Goal: Task Accomplishment & Management: Manage account settings

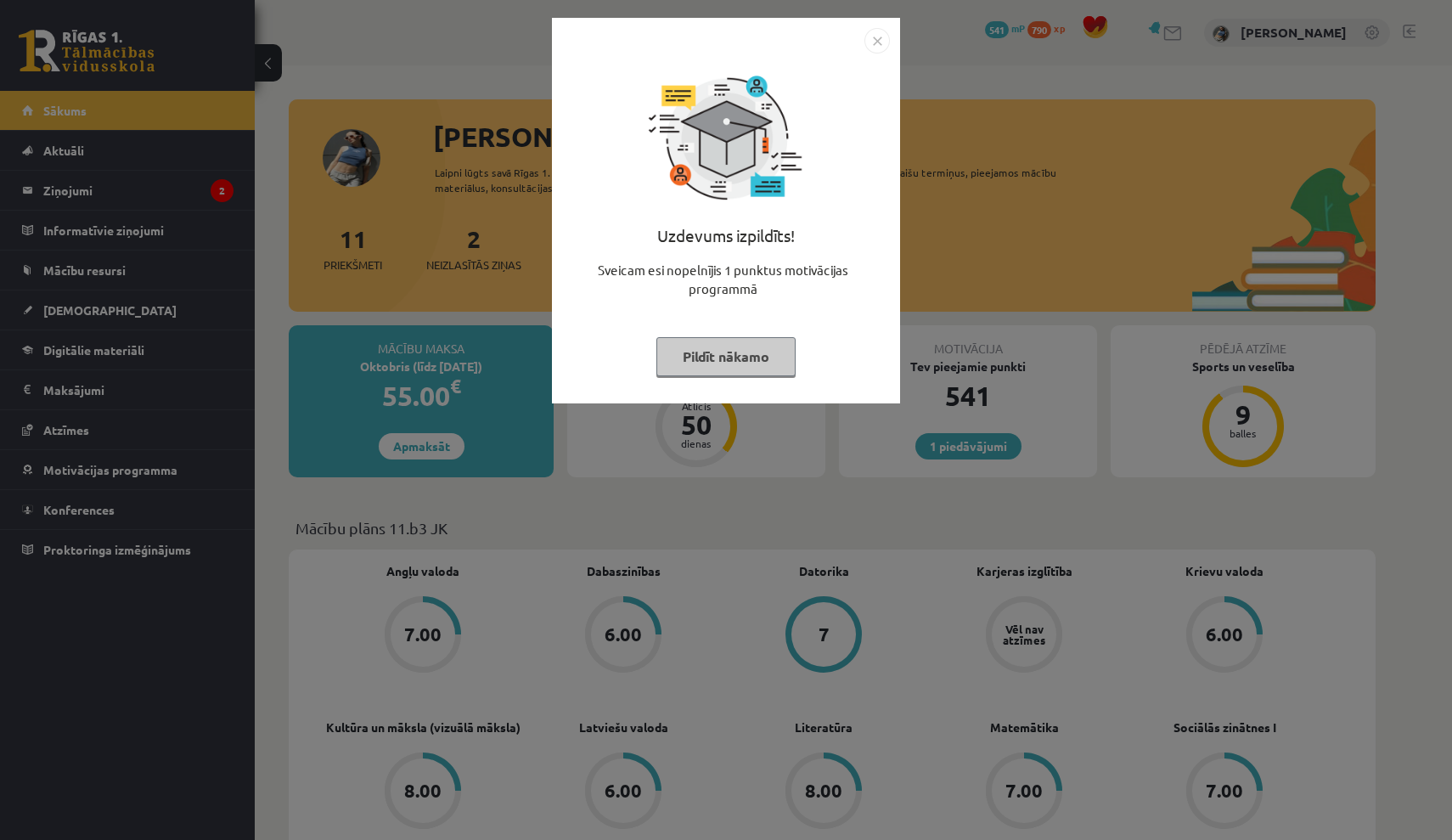
click at [875, 33] on img "Close" at bounding box center [877, 40] width 25 height 25
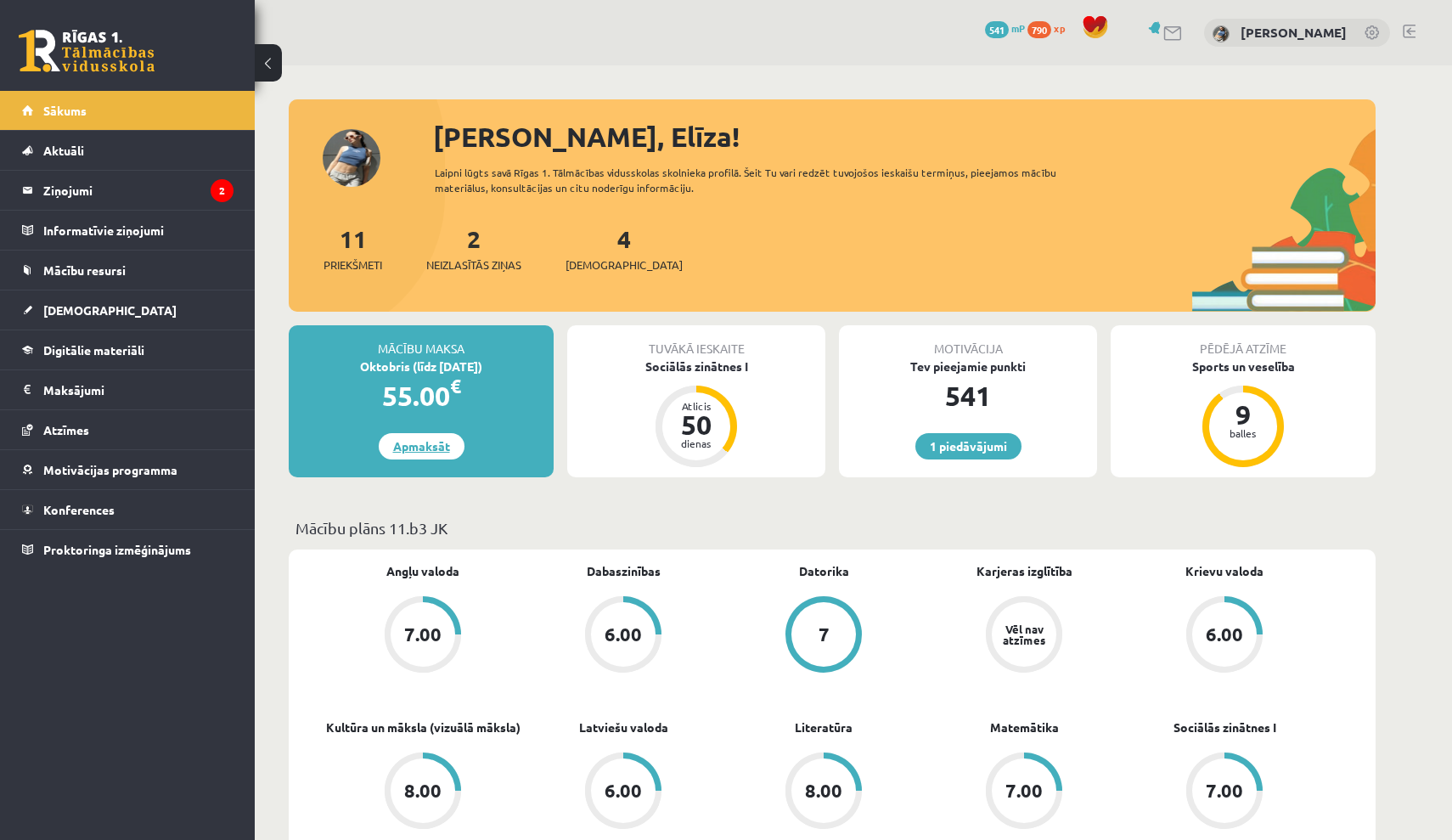
click at [434, 435] on link "Apmaksāt" at bounding box center [421, 447] width 86 height 26
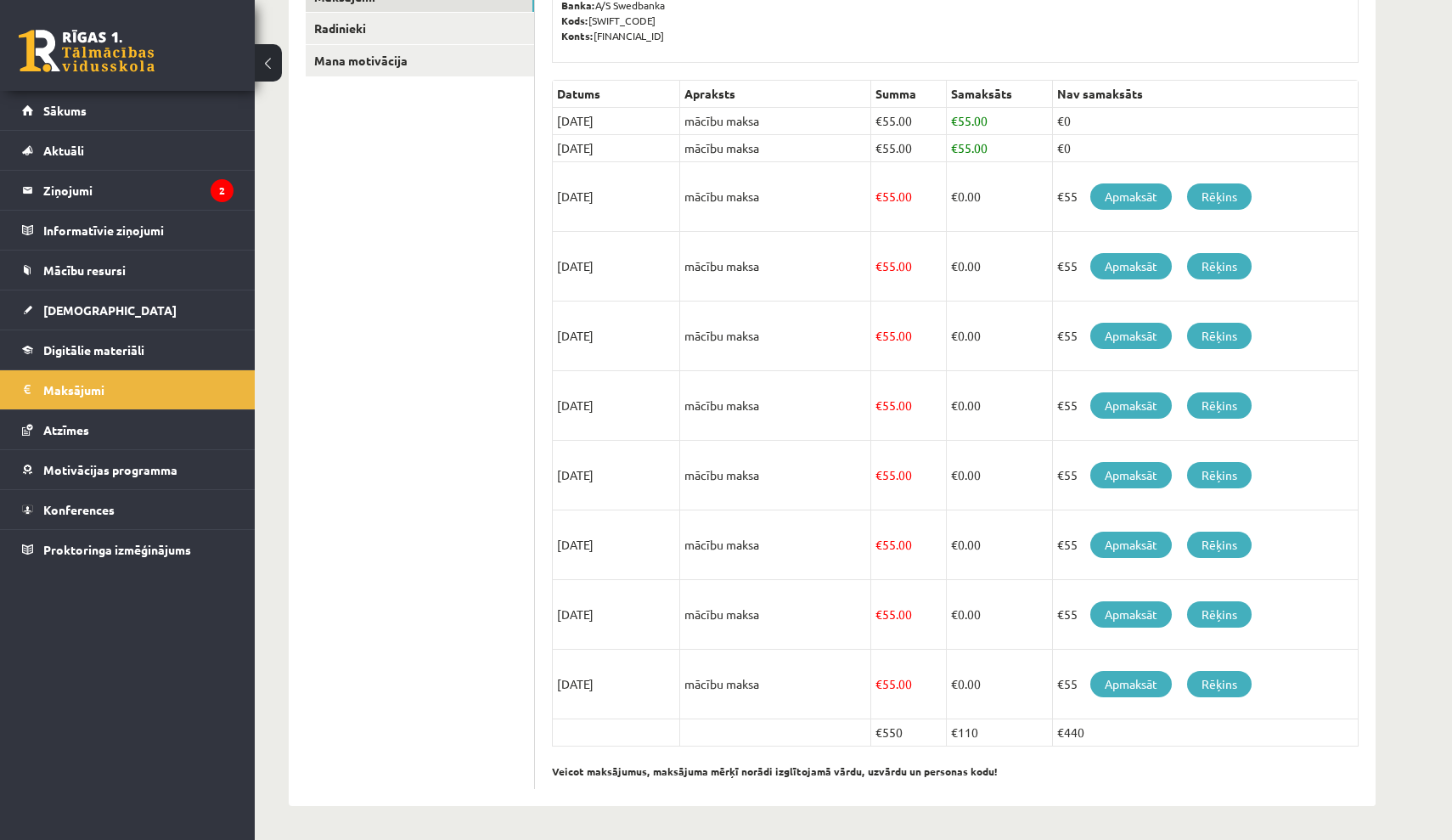
scroll to position [322, 0]
click at [116, 199] on legend "Ziņojumi 2" at bounding box center [138, 190] width 191 height 39
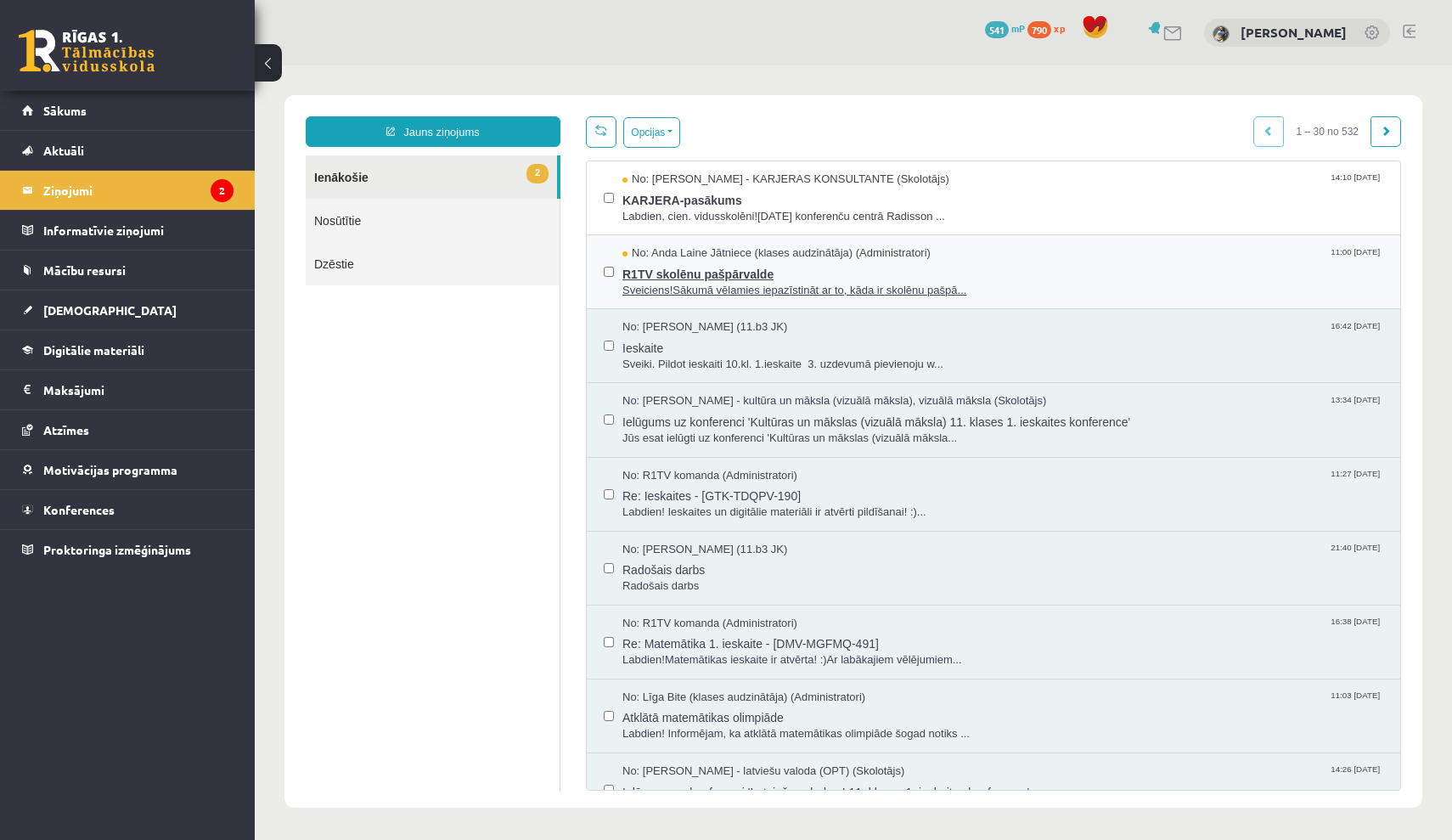
click at [709, 266] on span "R1TV skolēnu pašpārvalde" at bounding box center [1003, 272] width 761 height 21
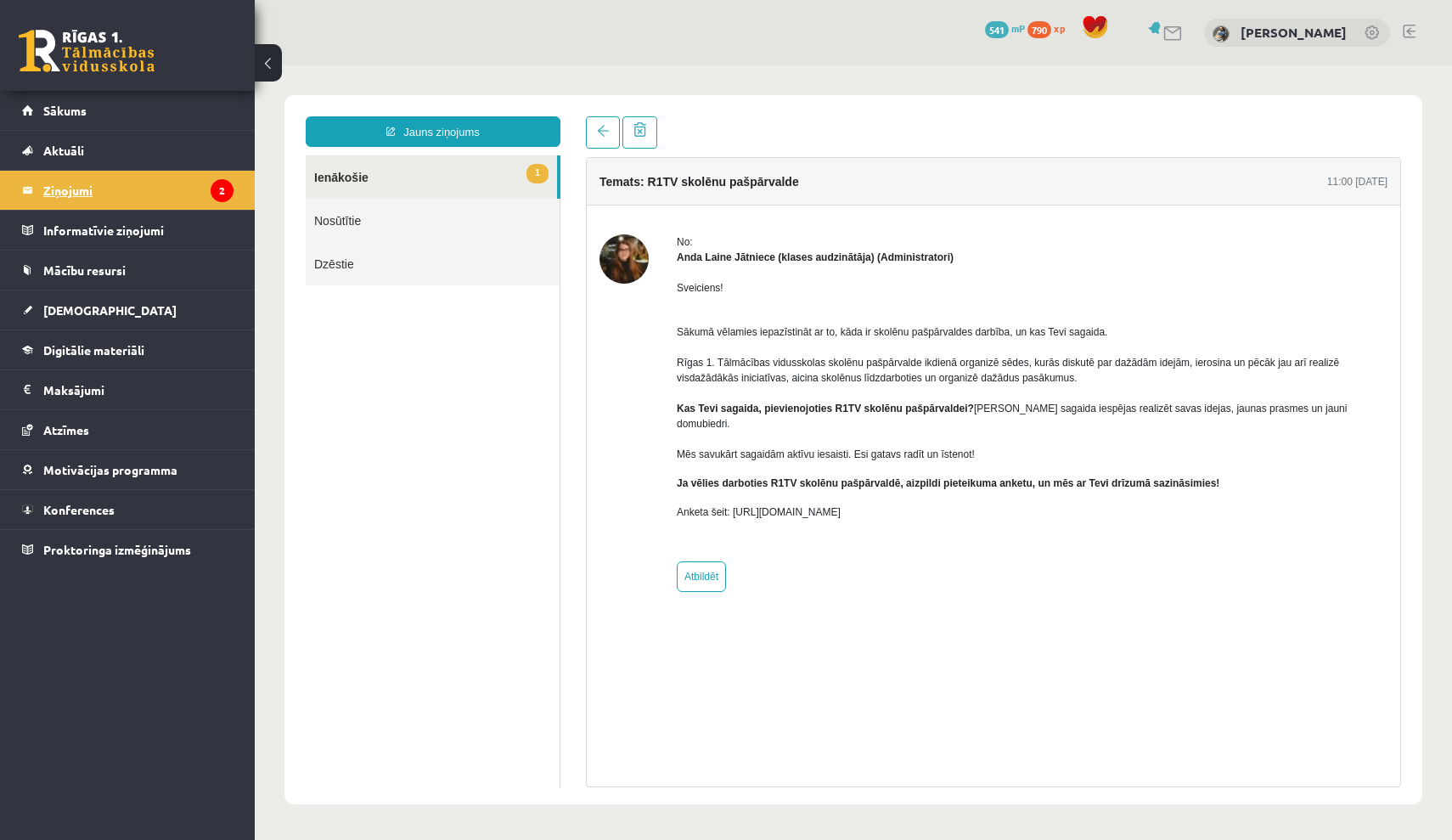
click at [158, 197] on legend "Ziņojumi 2" at bounding box center [138, 190] width 191 height 39
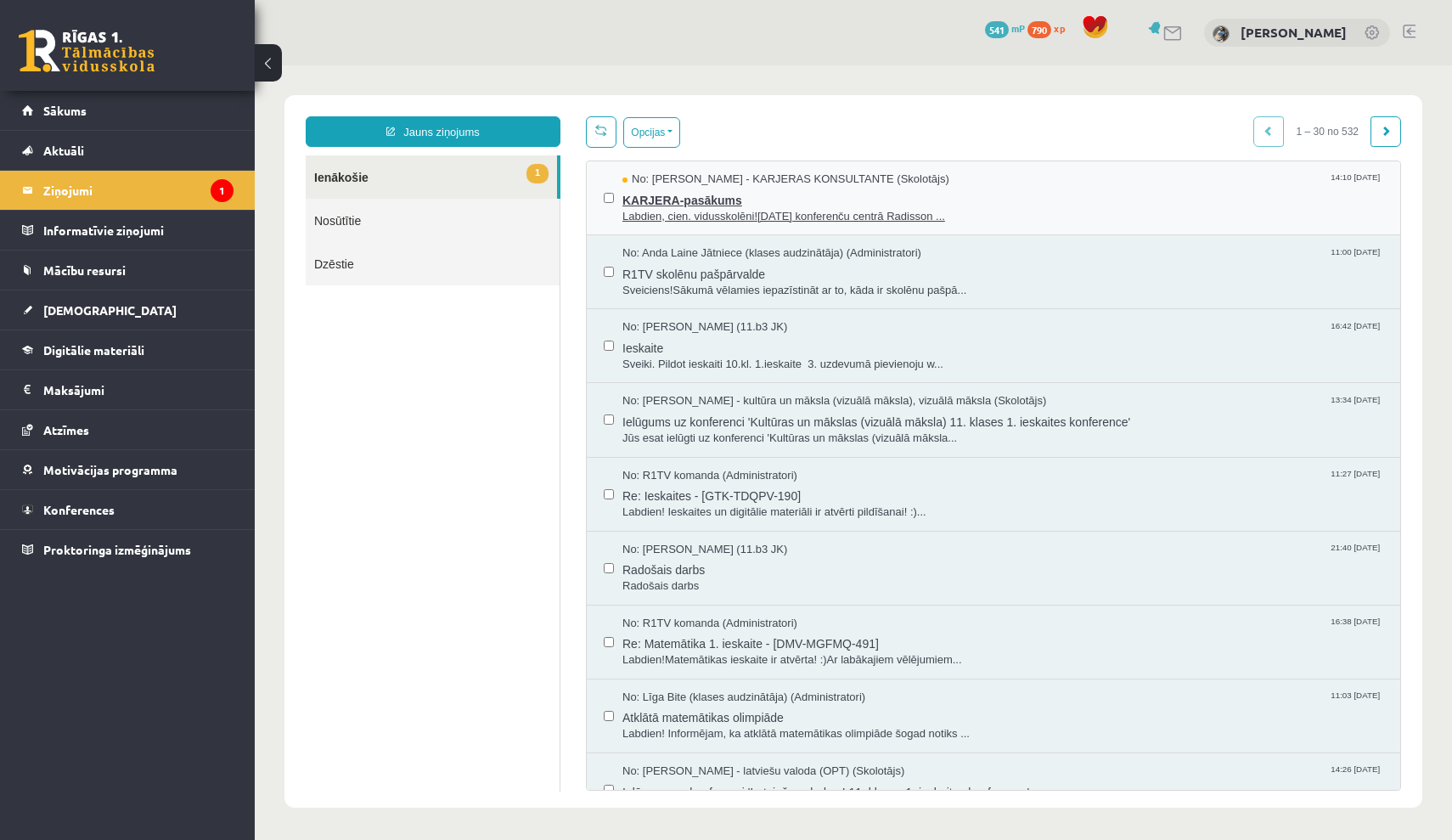
click at [677, 201] on span "KARJERA-pasākums" at bounding box center [1003, 198] width 761 height 21
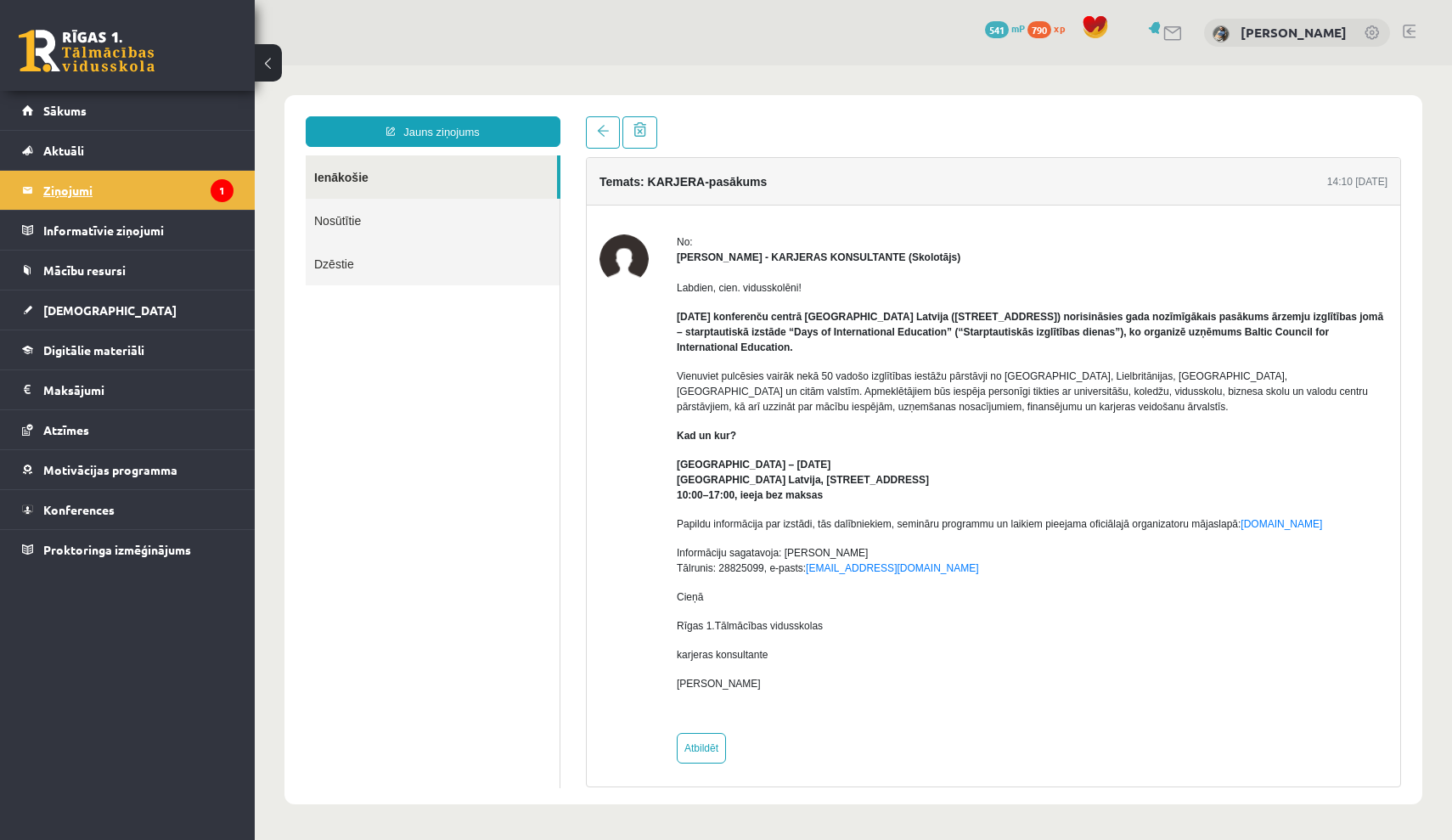
click at [135, 185] on legend "Ziņojumi 1" at bounding box center [138, 190] width 191 height 39
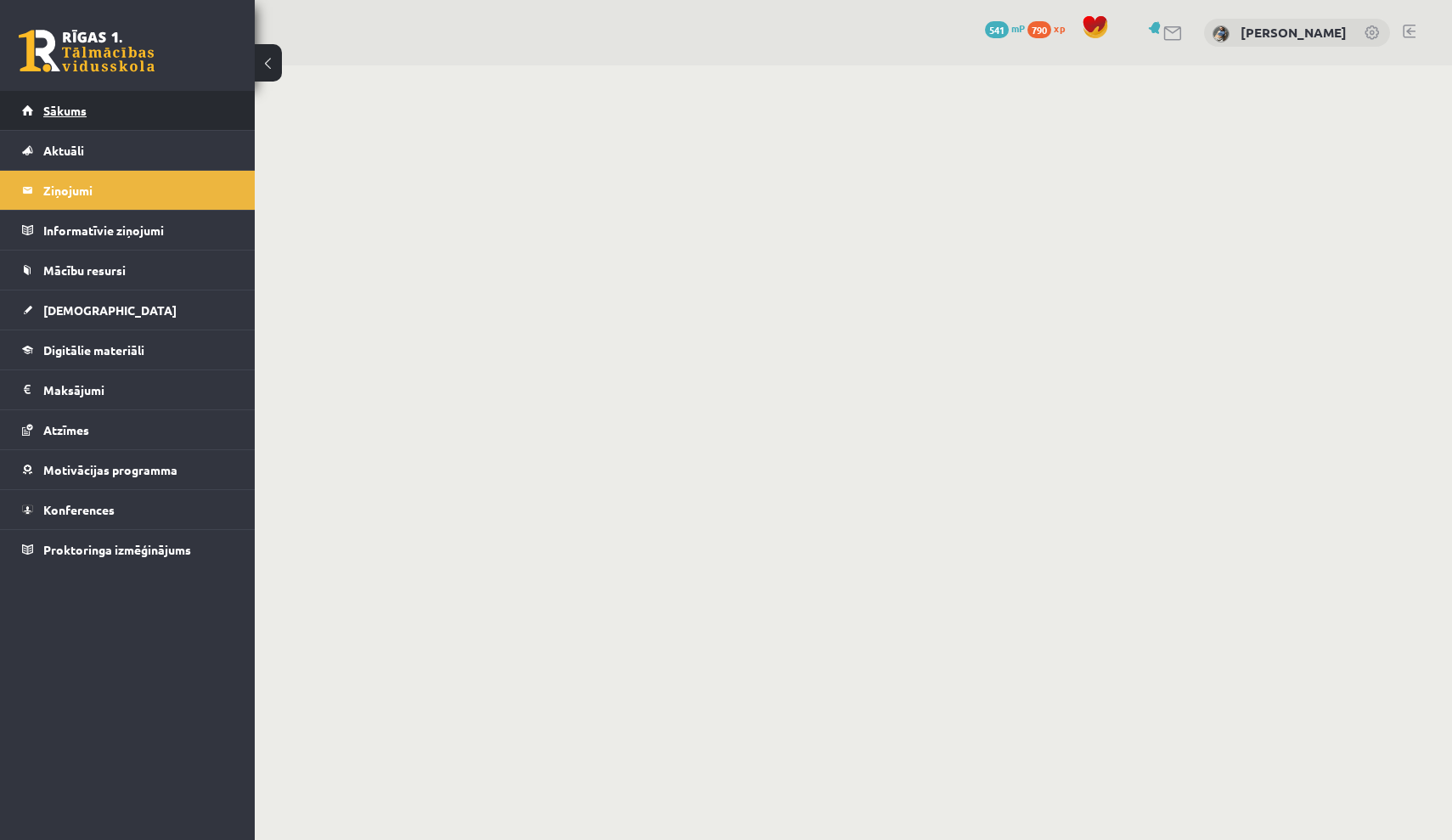
click at [146, 98] on link "Sākums" at bounding box center [127, 110] width 212 height 39
